Goal: Task Accomplishment & Management: Manage account settings

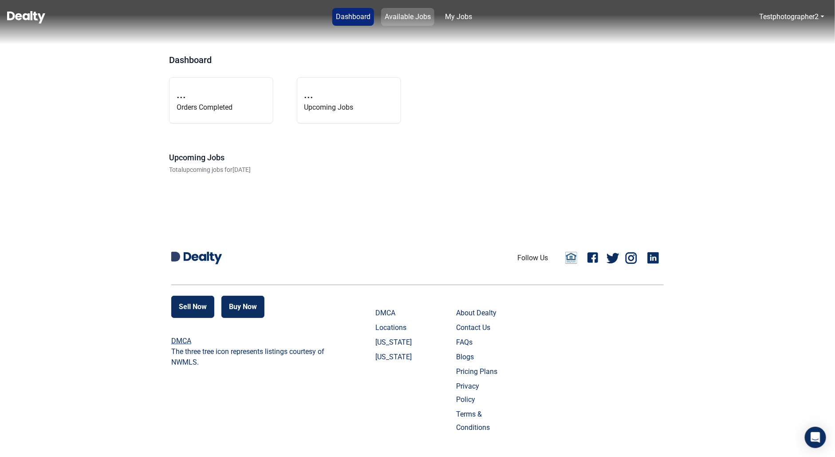
click at [403, 21] on link "Available Jobs" at bounding box center [407, 17] width 53 height 18
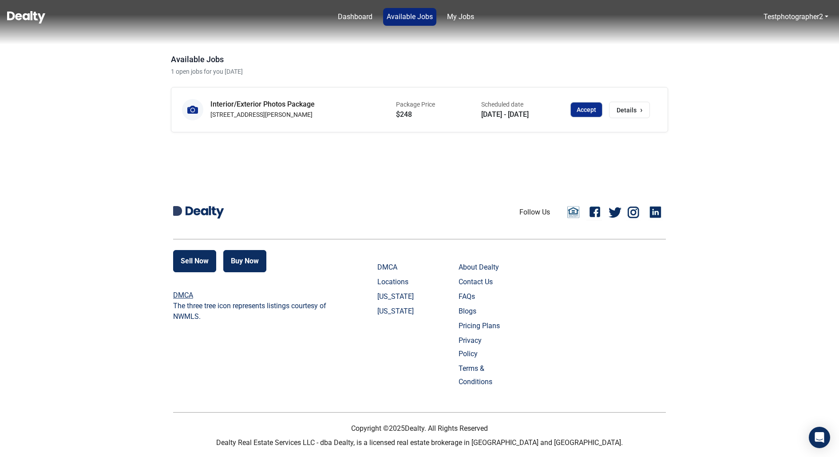
click at [587, 109] on button "Accept" at bounding box center [586, 110] width 31 height 14
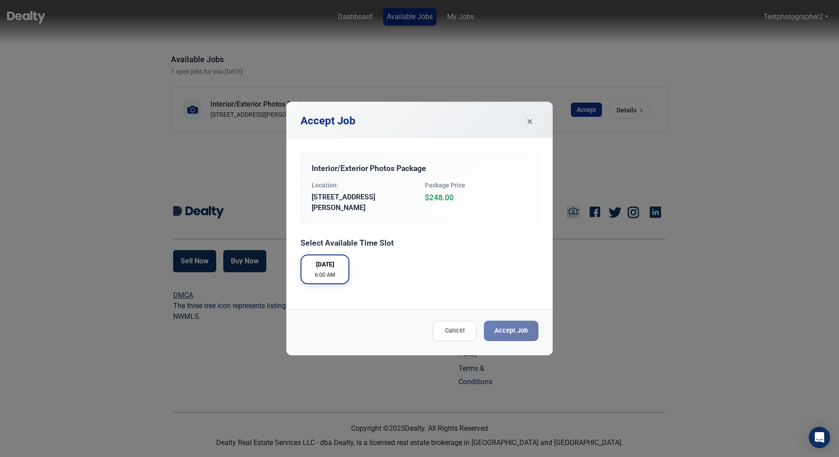
click at [325, 260] on span "24/09/2025" at bounding box center [325, 264] width 18 height 9
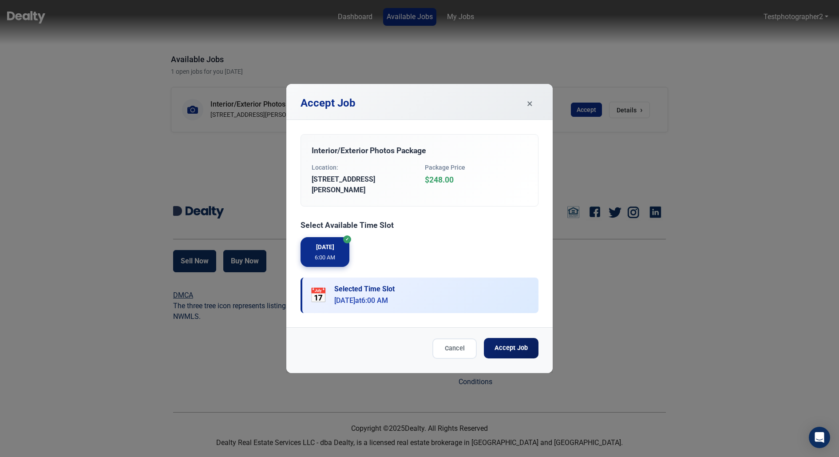
click at [510, 343] on button "Accept Job" at bounding box center [511, 348] width 55 height 20
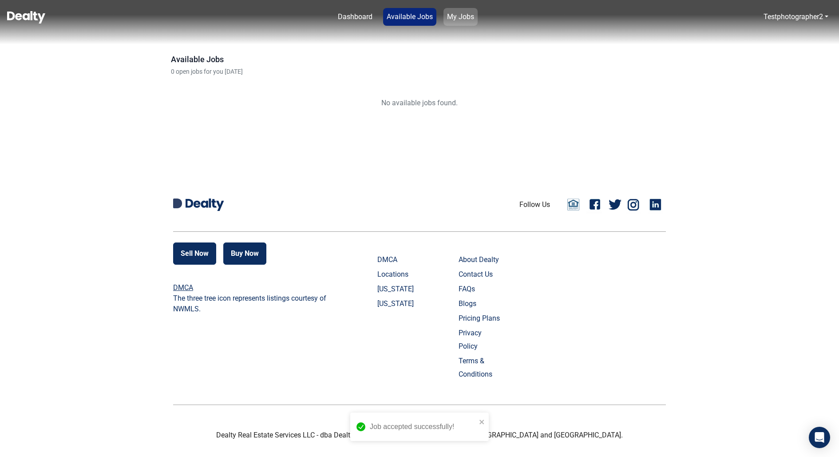
click at [468, 12] on link "My Jobs" at bounding box center [460, 17] width 34 height 18
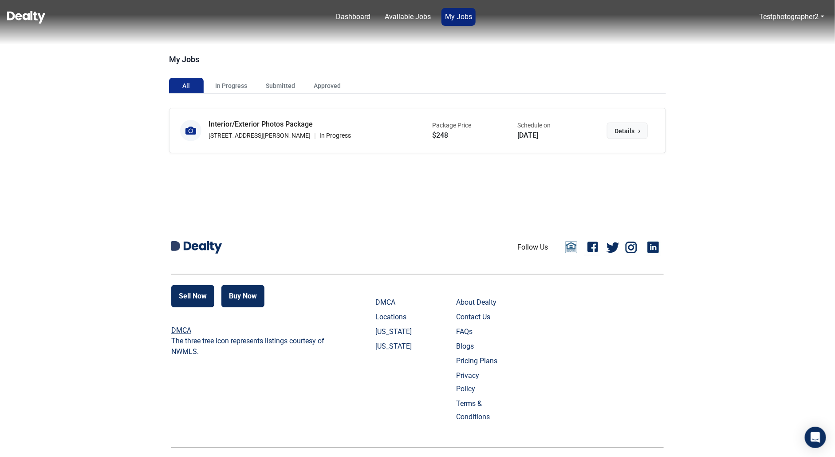
click at [628, 132] on span "Details" at bounding box center [625, 130] width 20 height 9
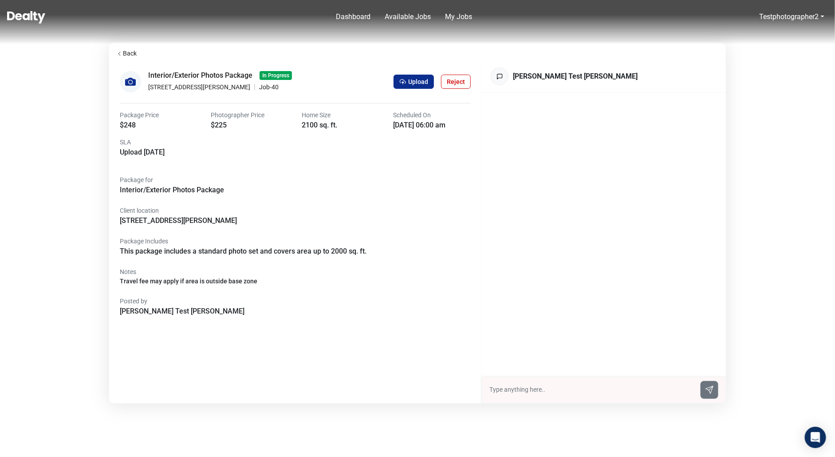
click at [527, 396] on div at bounding box center [604, 389] width 244 height 27
click at [526, 393] on input "text" at bounding box center [593, 389] width 206 height 9
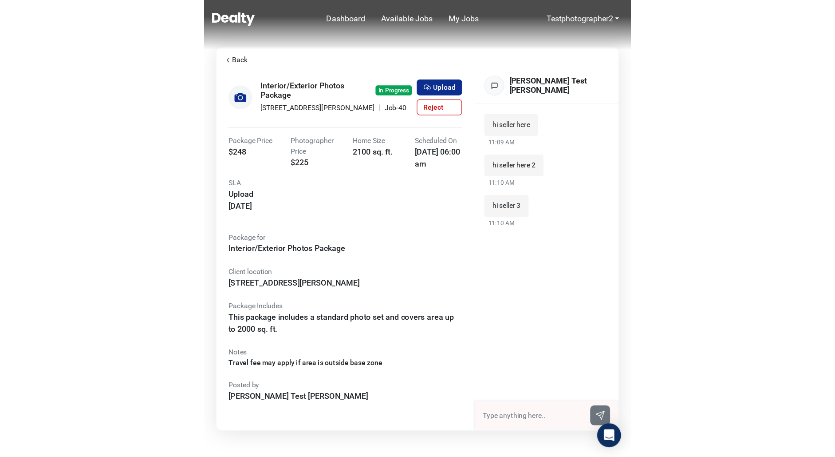
scroll to position [7, 0]
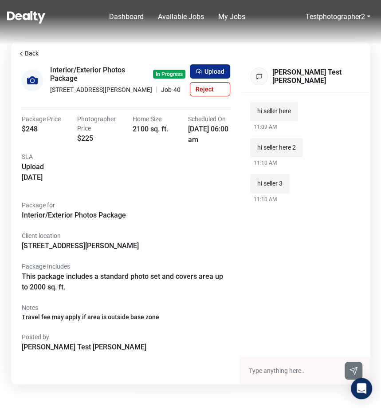
click at [268, 370] on input "text" at bounding box center [294, 370] width 91 height 9
type input "hi photographer here"
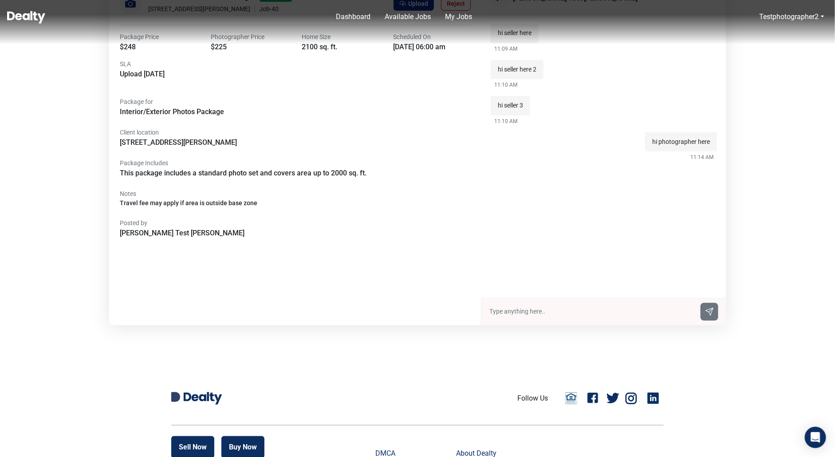
scroll to position [0, 0]
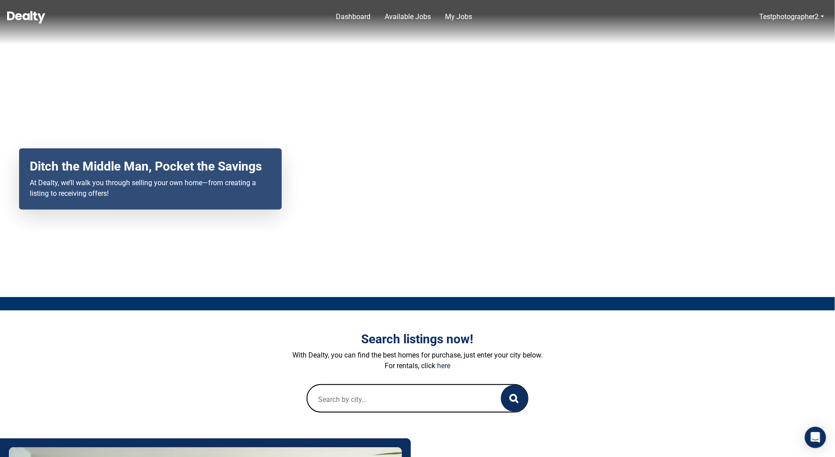
click at [386, 399] on input "text" at bounding box center [396, 399] width 176 height 28
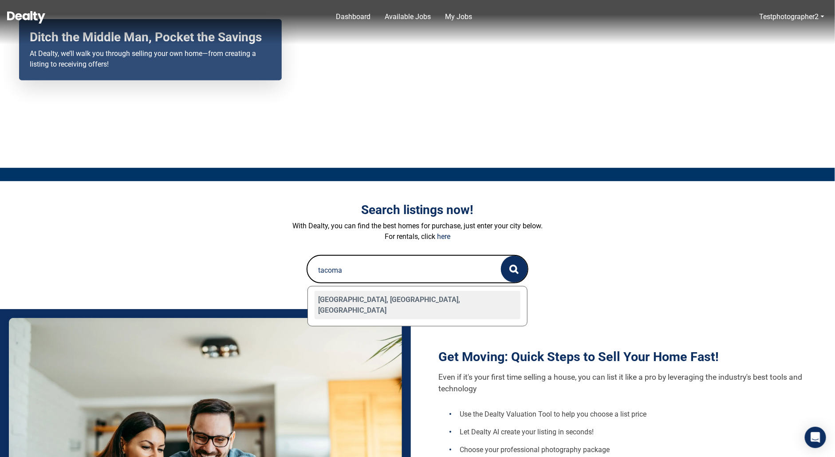
scroll to position [138, 0]
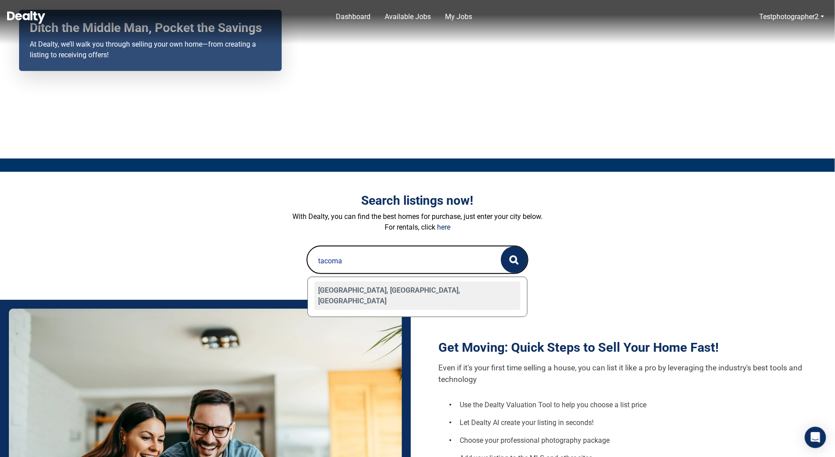
click at [384, 285] on div "[GEOGRAPHIC_DATA], [GEOGRAPHIC_DATA], [GEOGRAPHIC_DATA]" at bounding box center [418, 295] width 206 height 28
type input "[GEOGRAPHIC_DATA], [GEOGRAPHIC_DATA], [GEOGRAPHIC_DATA]"
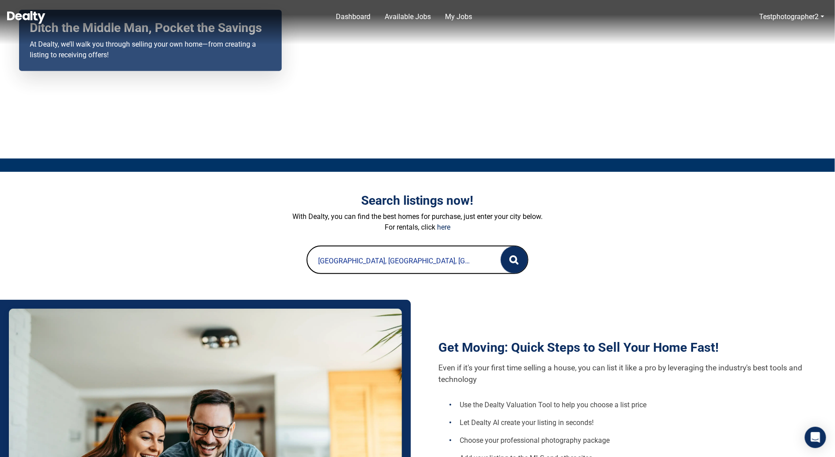
click at [519, 264] on icon "button" at bounding box center [514, 259] width 9 height 9
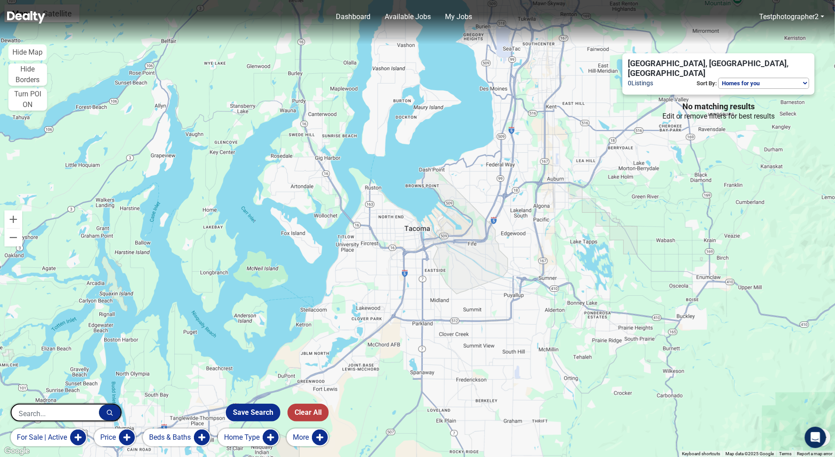
click at [45, 414] on input "text" at bounding box center [55, 413] width 87 height 18
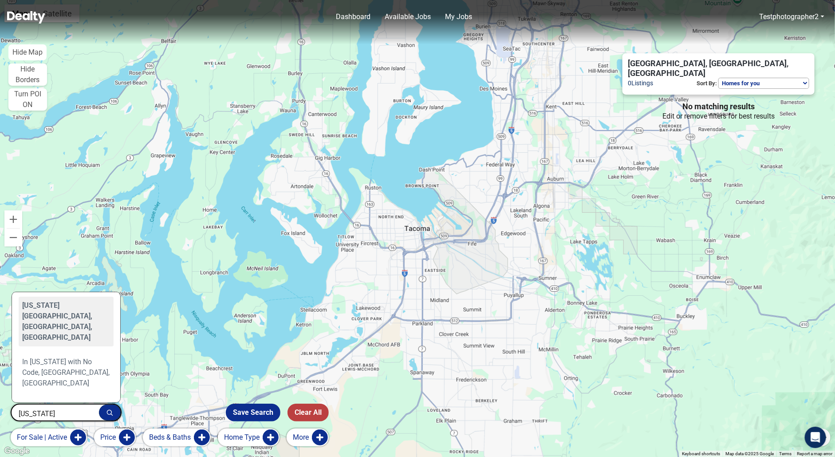
click at [63, 310] on div "[US_STATE][GEOGRAPHIC_DATA], [GEOGRAPHIC_DATA], [GEOGRAPHIC_DATA]" at bounding box center [66, 321] width 95 height 50
type input "[US_STATE][GEOGRAPHIC_DATA], [GEOGRAPHIC_DATA], [GEOGRAPHIC_DATA]"
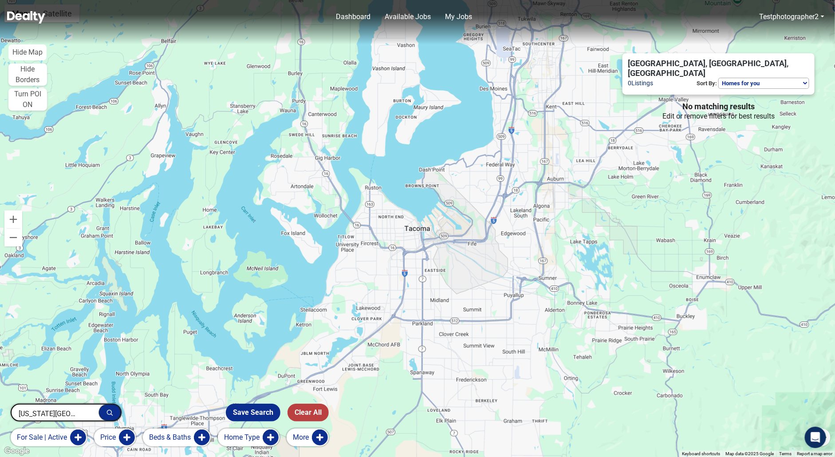
click at [111, 412] on icon "button" at bounding box center [110, 412] width 7 height 7
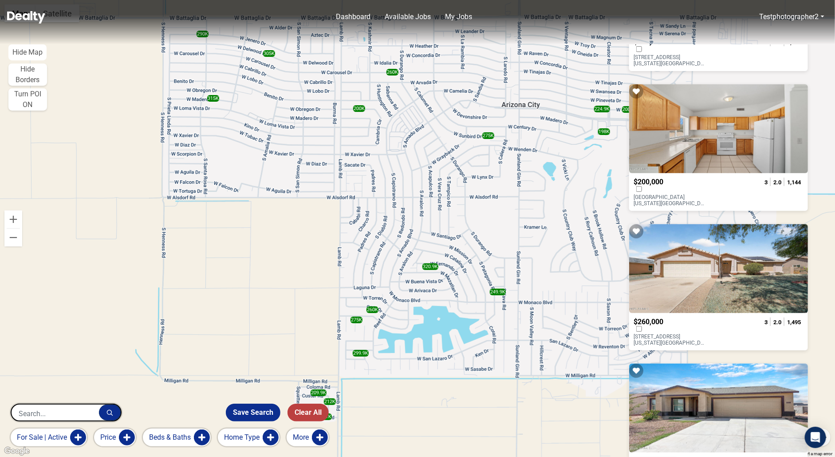
scroll to position [2461, 0]
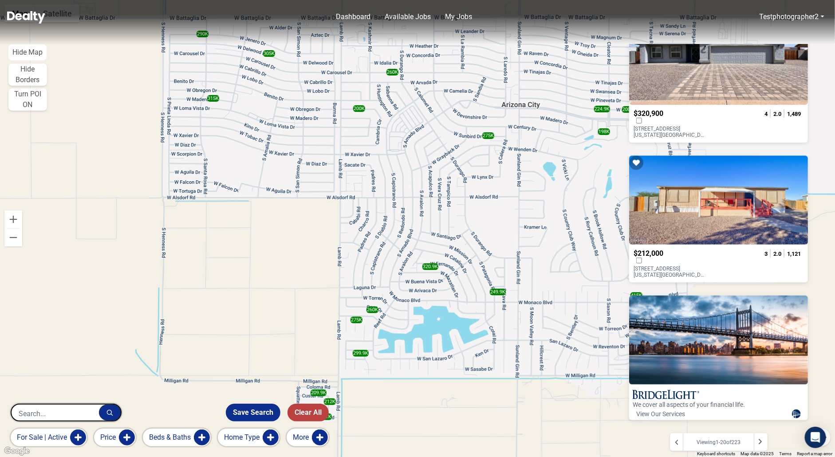
click at [308, 435] on button "More" at bounding box center [308, 437] width 42 height 18
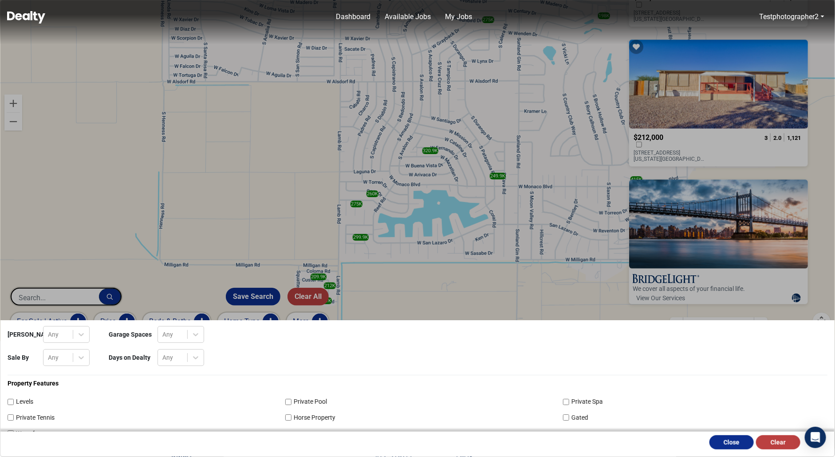
scroll to position [0, 0]
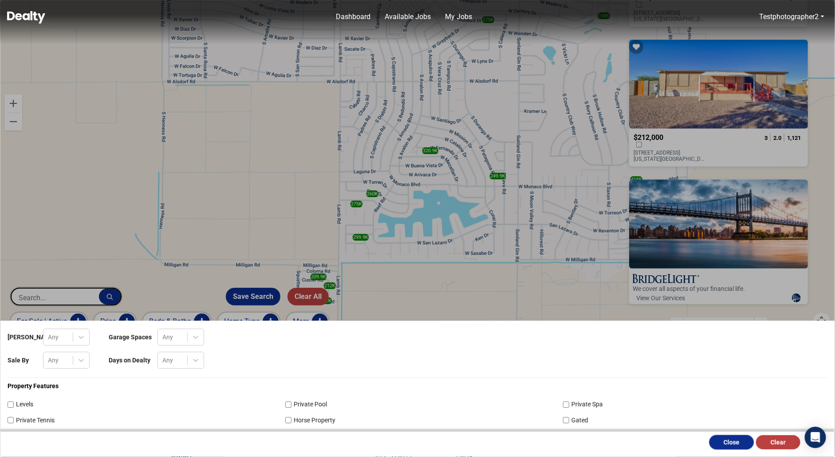
click at [718, 442] on button "Close" at bounding box center [732, 442] width 44 height 14
